Goal: Task Accomplishment & Management: Complete application form

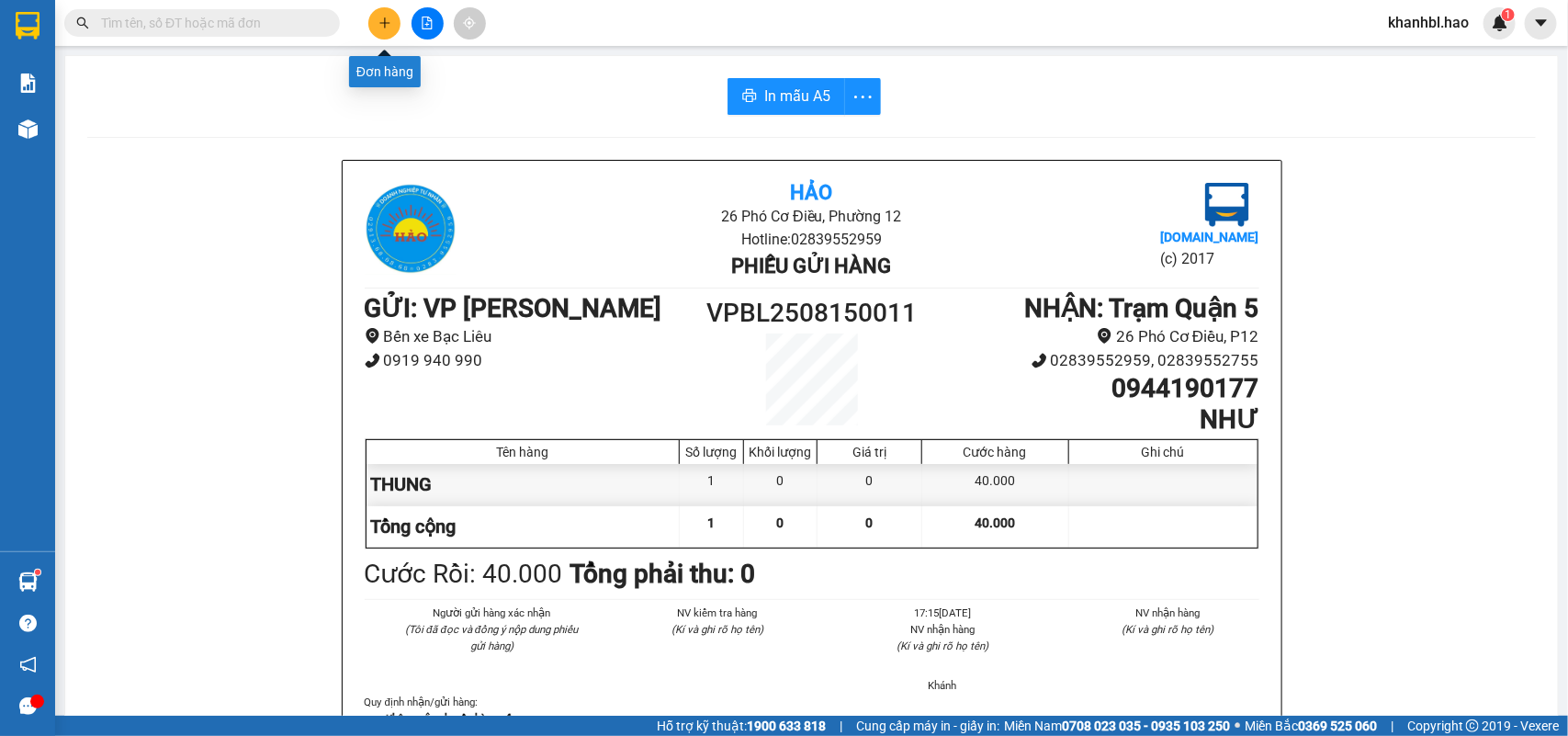
click at [387, 26] on icon "plus" at bounding box center [386, 23] width 13 height 13
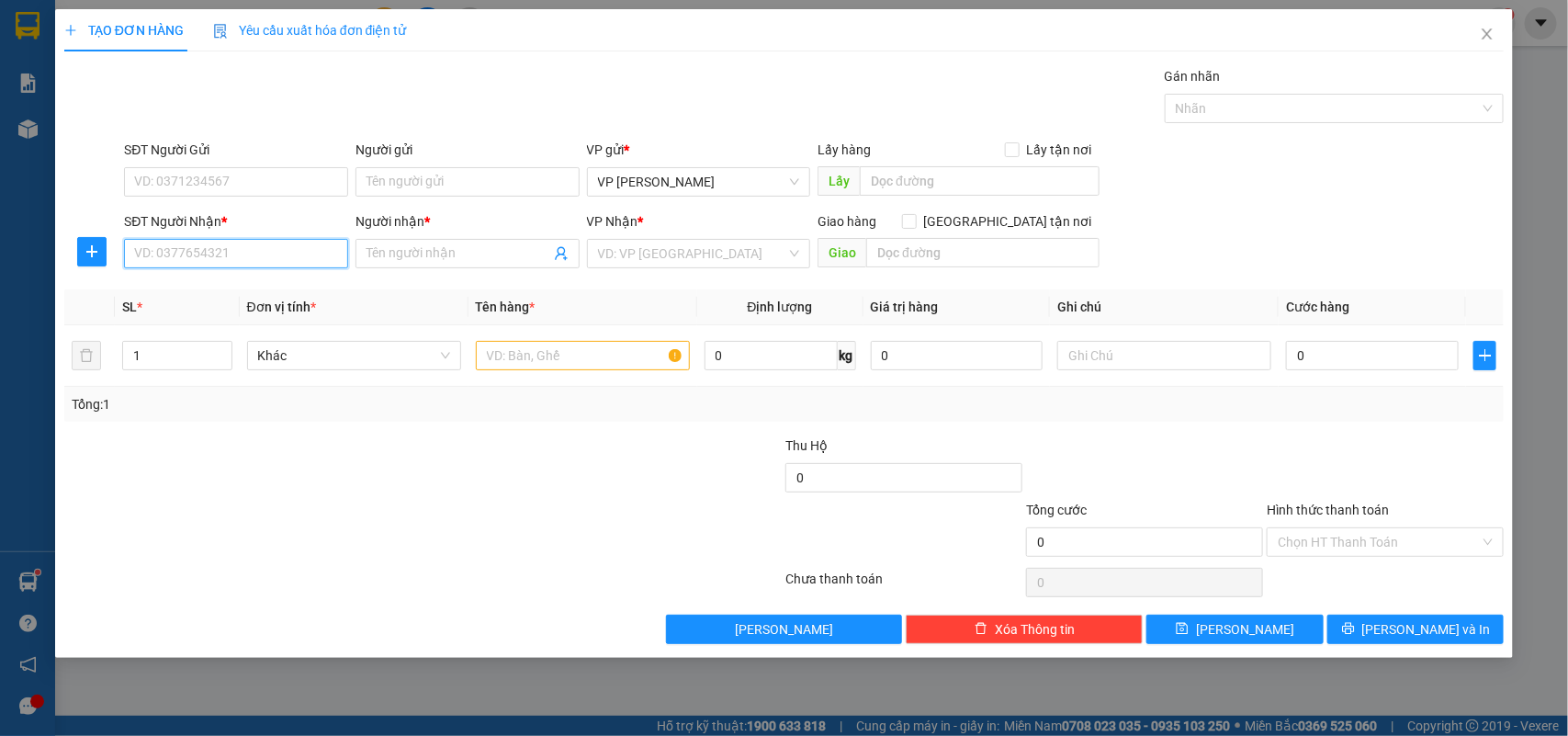
click at [294, 254] on input "SĐT Người Nhận *" at bounding box center [236, 253] width 225 height 29
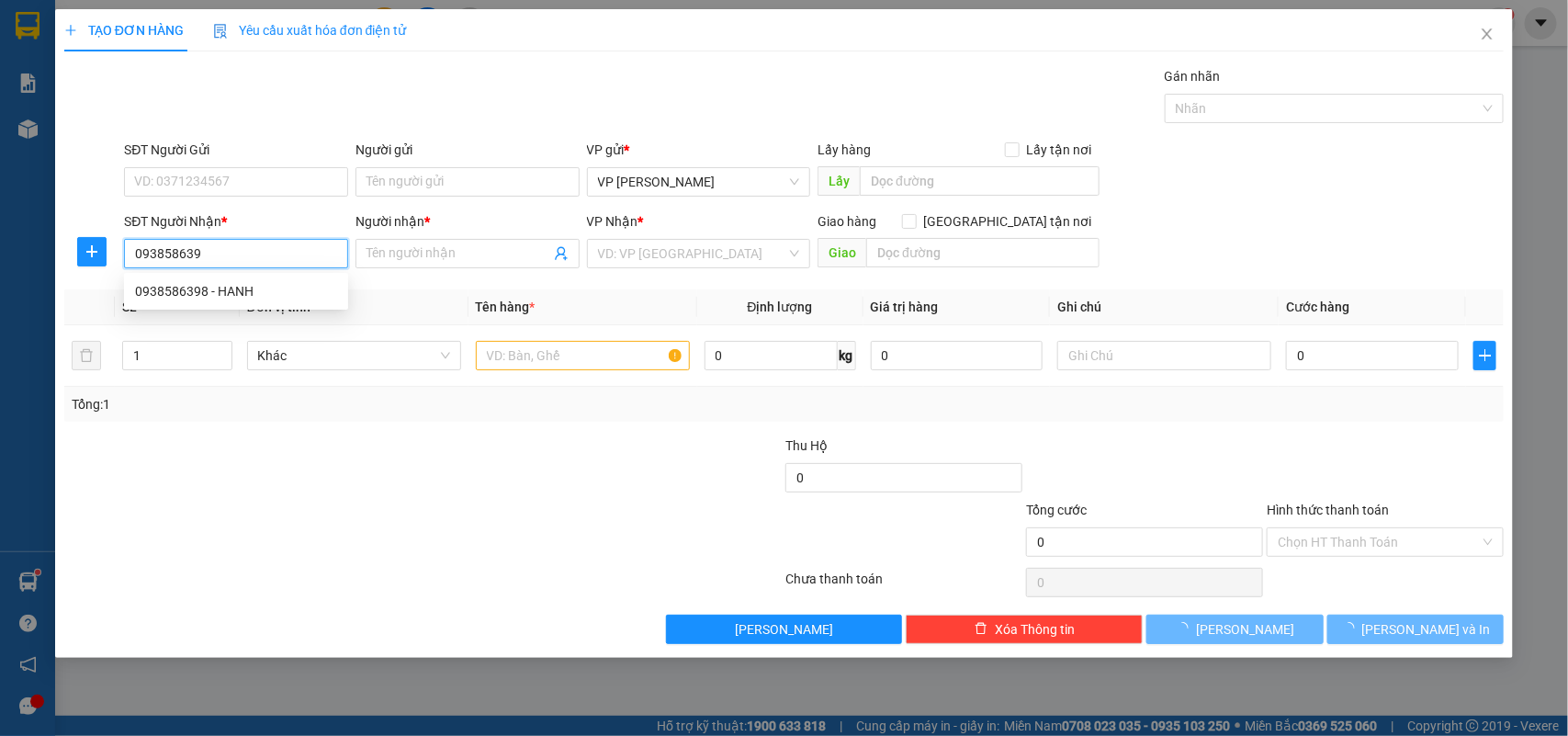
type input "0938586398"
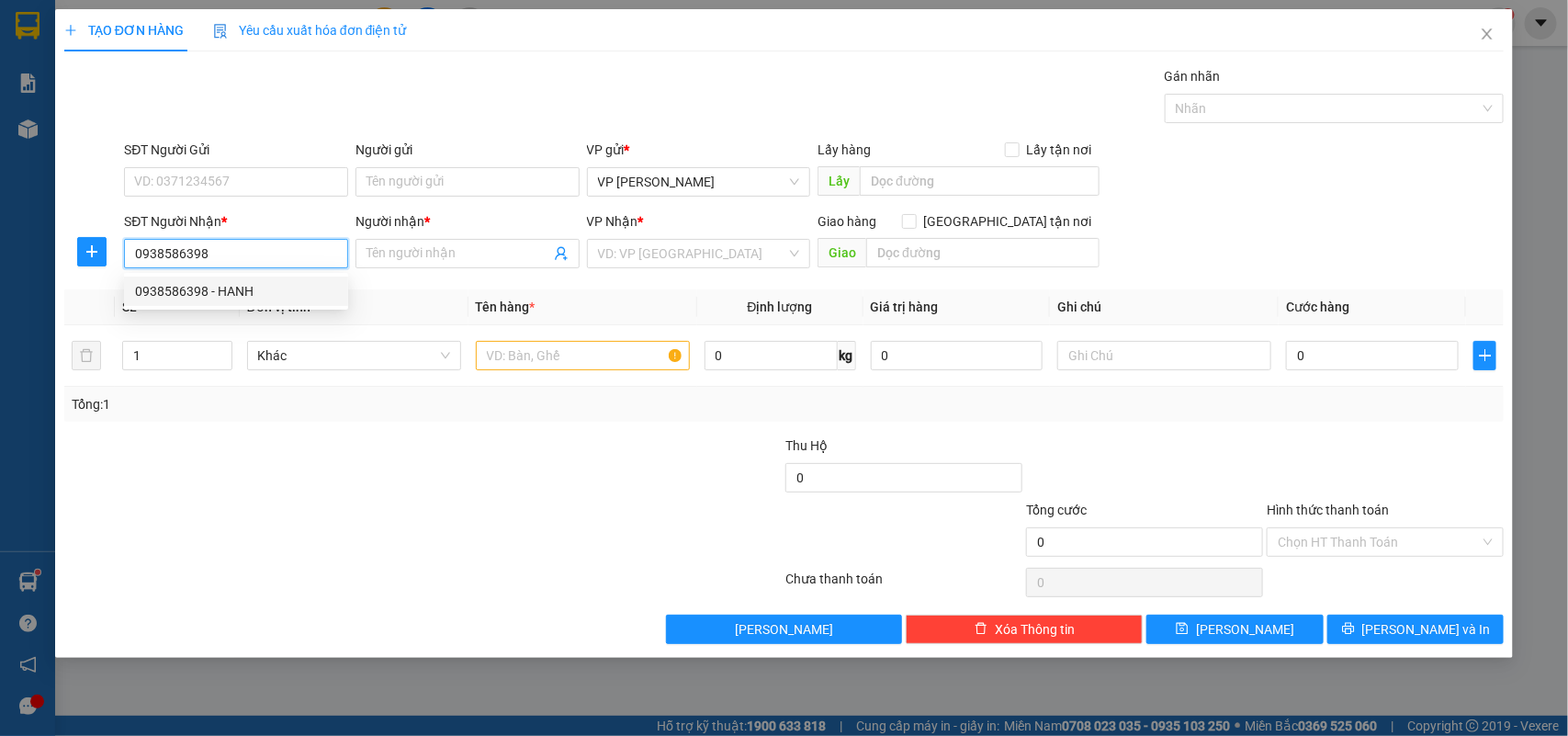
click at [234, 295] on div "0938586398 - HANH" at bounding box center [236, 291] width 202 height 20
type input "HANH"
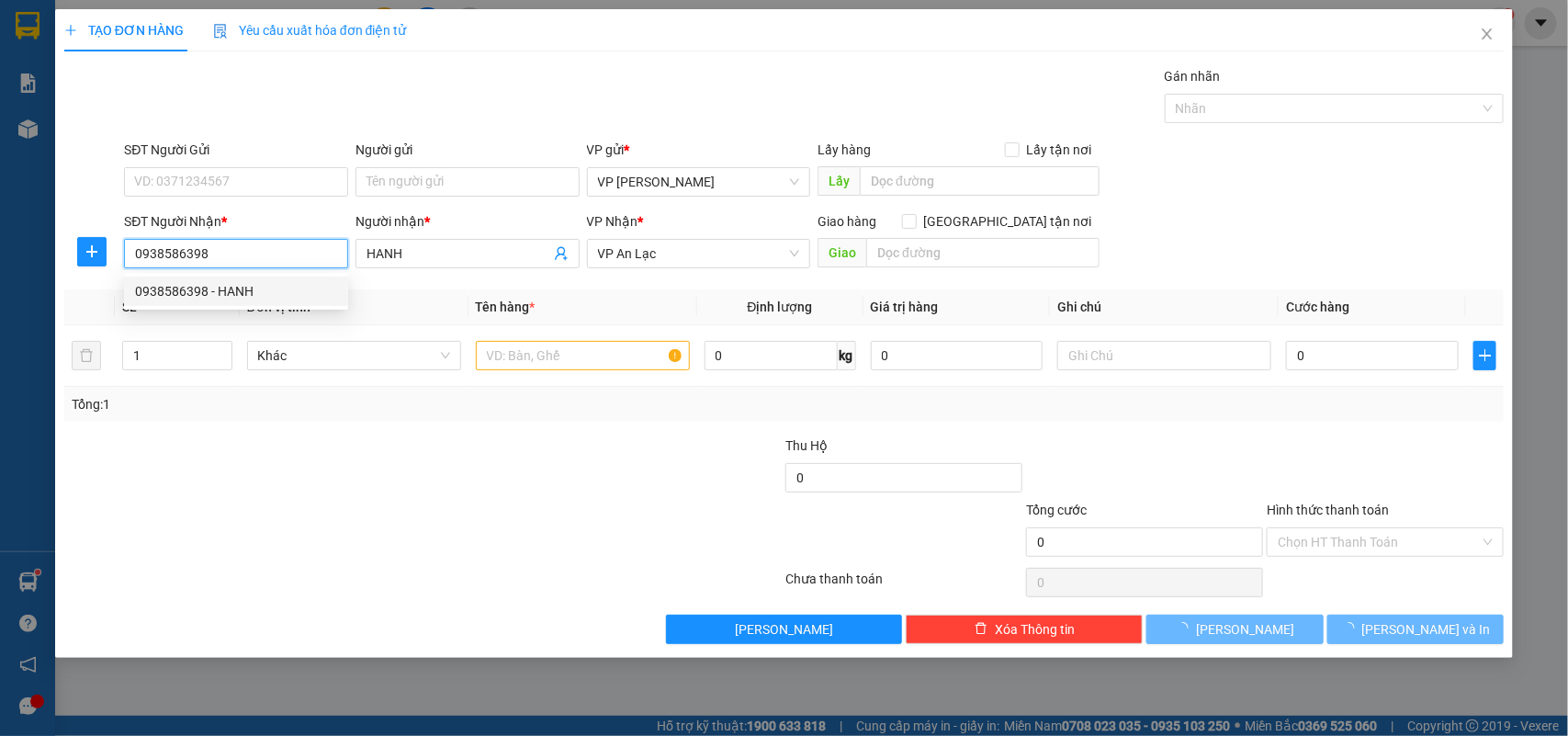
type input "40.000"
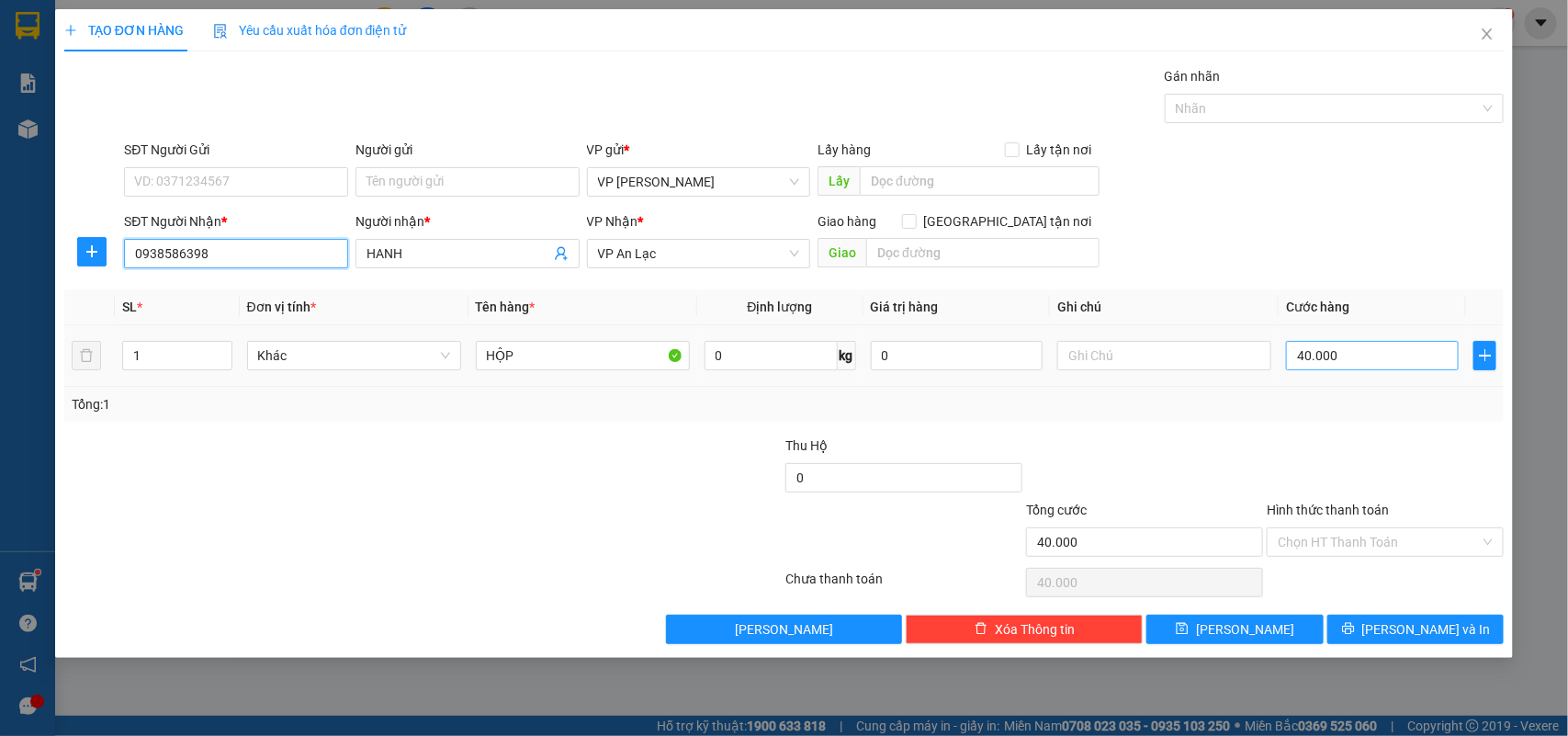
type input "0938586398"
click at [1364, 369] on input "40.000" at bounding box center [1373, 355] width 172 height 29
type input "0"
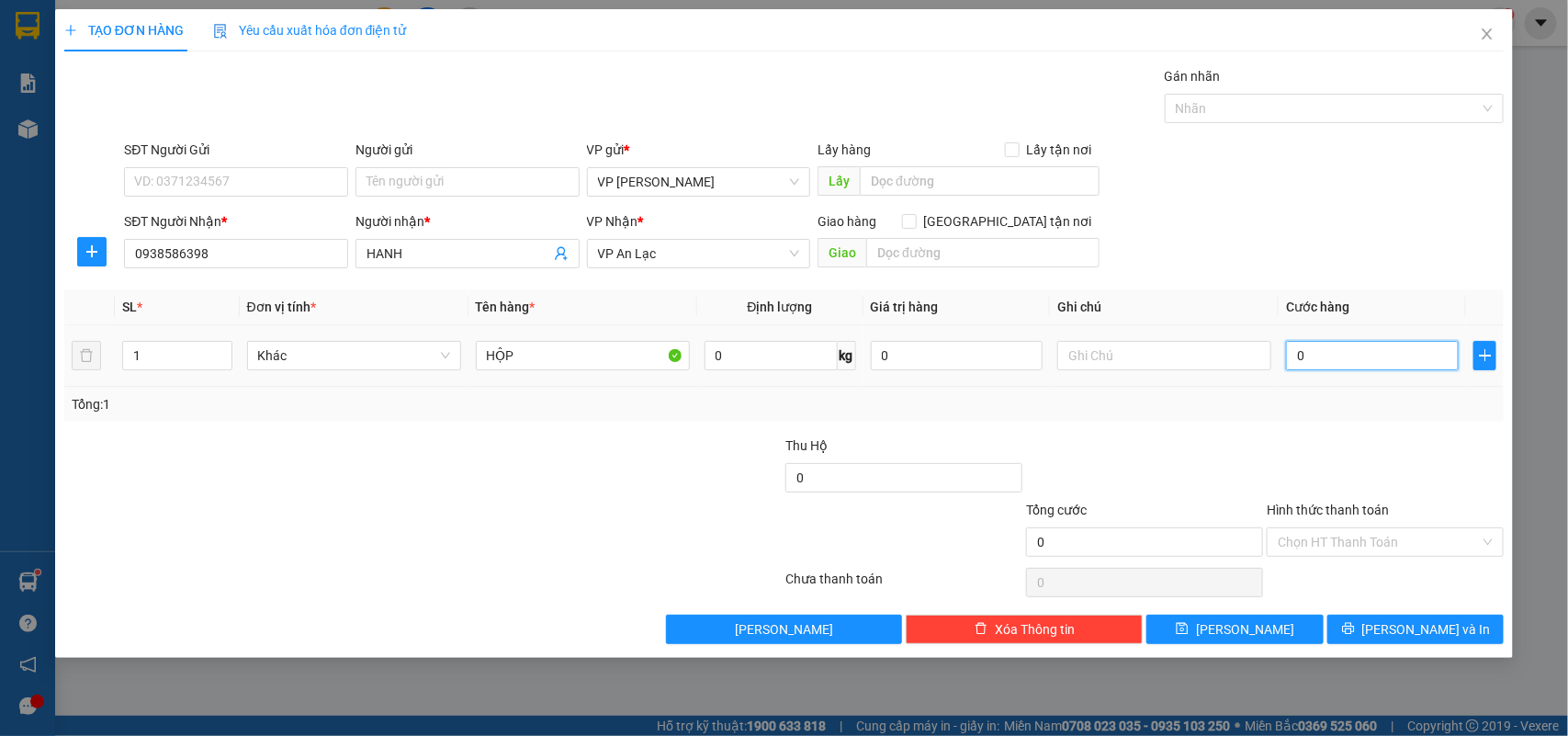
type input "003"
type input "3"
type input "0.030"
type input "30"
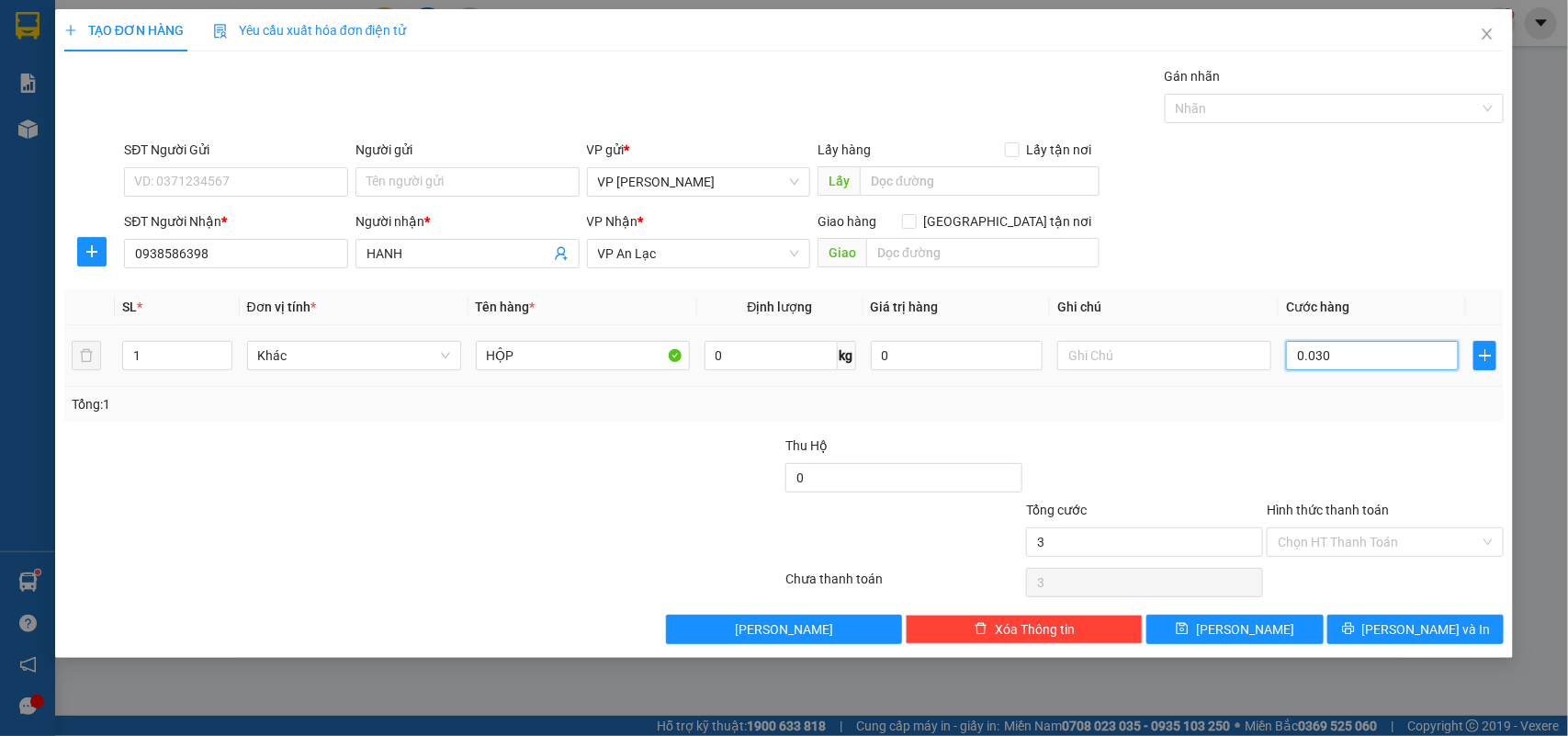
type input "30"
type input "0.030"
click at [1364, 540] on input "Hình thức thanh toán" at bounding box center [1379, 542] width 202 height 27
type input "30.000"
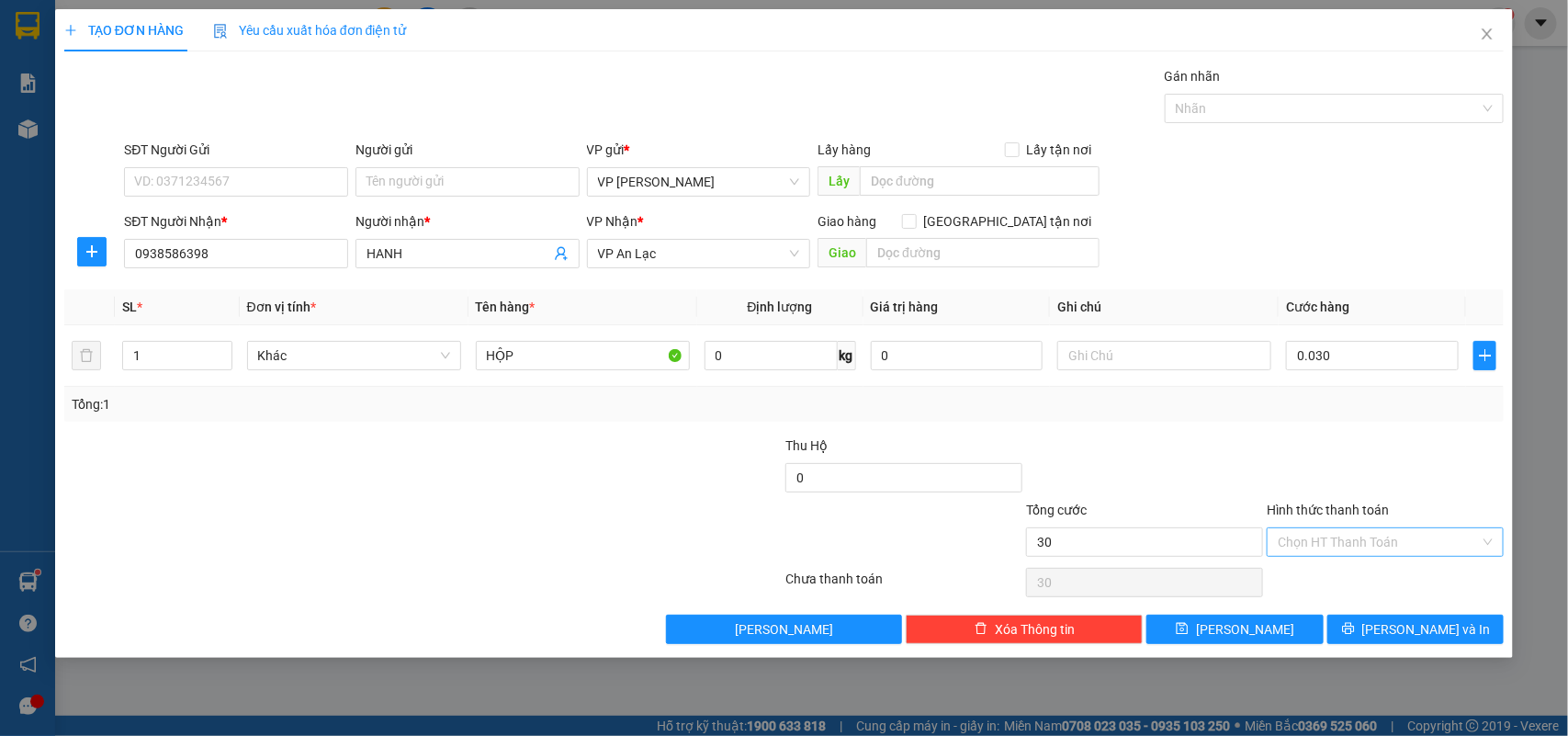
type input "30.000"
click at [1357, 583] on div "Tại văn phòng" at bounding box center [1386, 580] width 215 height 20
type input "0"
drag, startPoint x: 1387, startPoint y: 626, endPoint x: 1384, endPoint y: 609, distance: 17.3
click at [1355, 625] on icon "printer" at bounding box center [1349, 629] width 13 height 13
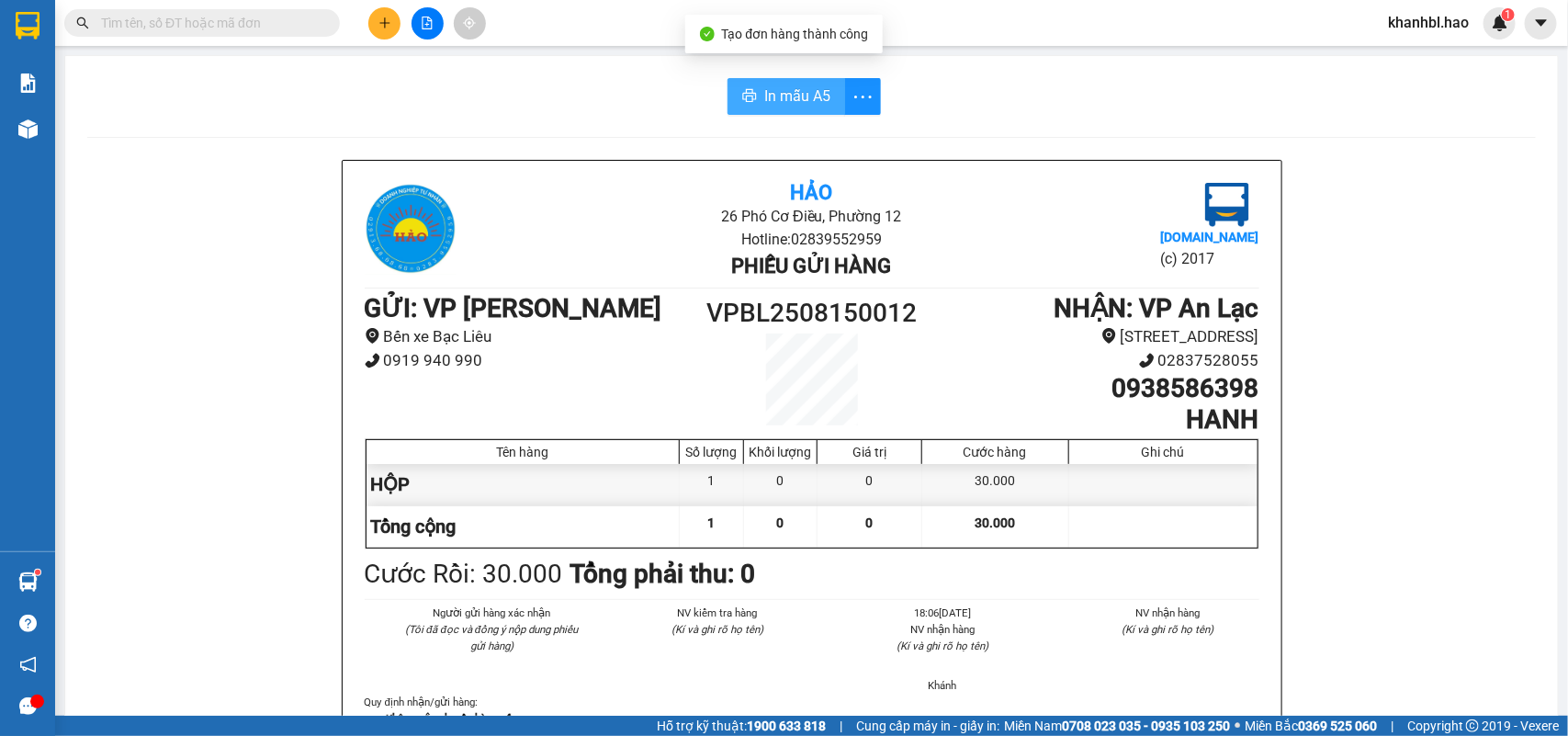
click at [802, 99] on span "In mẫu A5" at bounding box center [798, 96] width 66 height 23
